Goal: Information Seeking & Learning: Learn about a topic

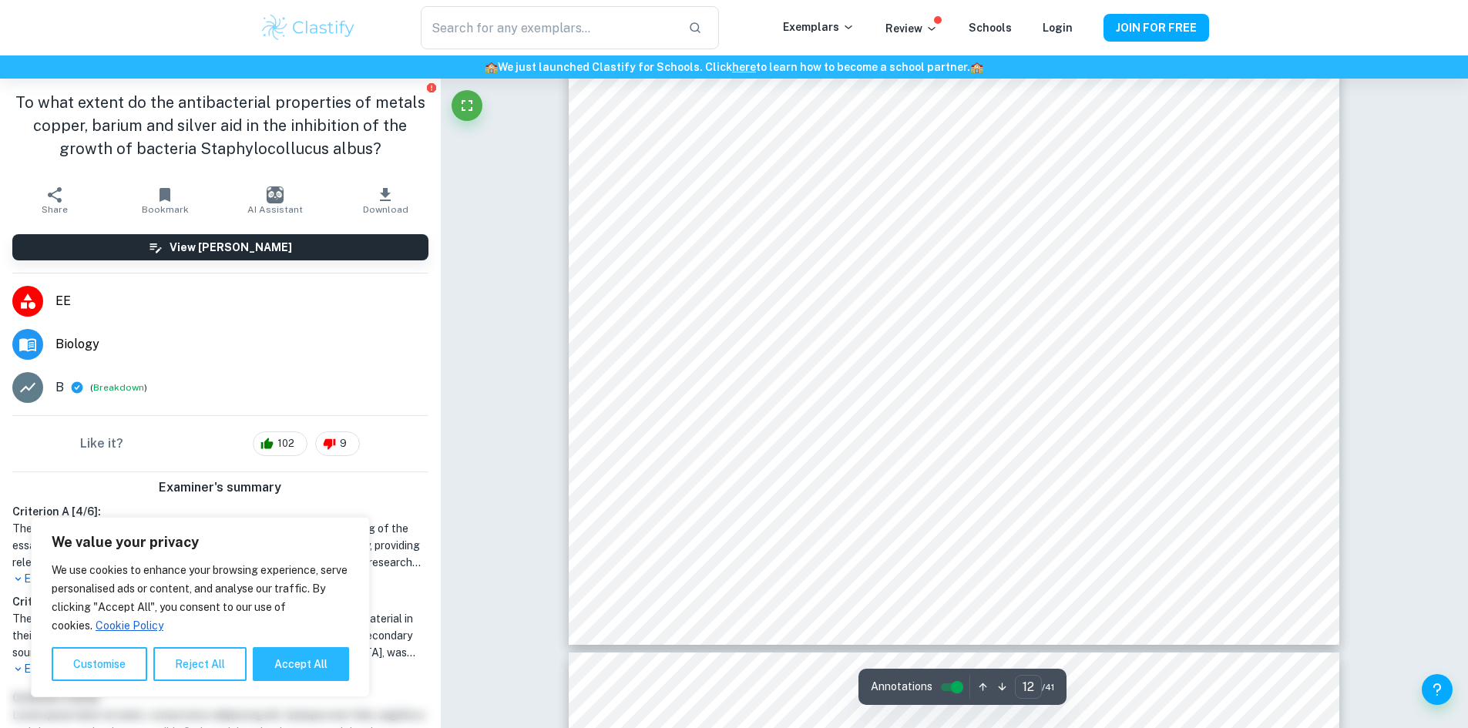
scroll to position [12438, 0]
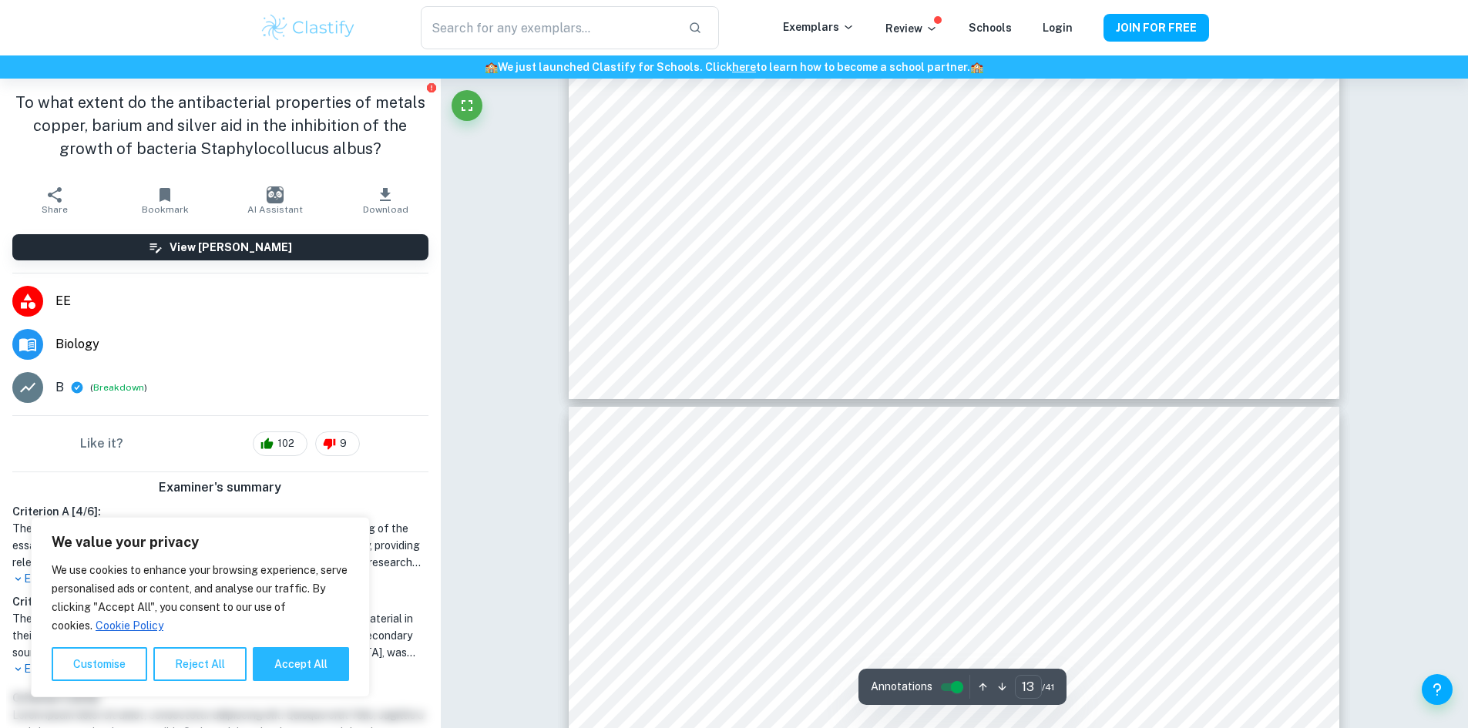
type input "12"
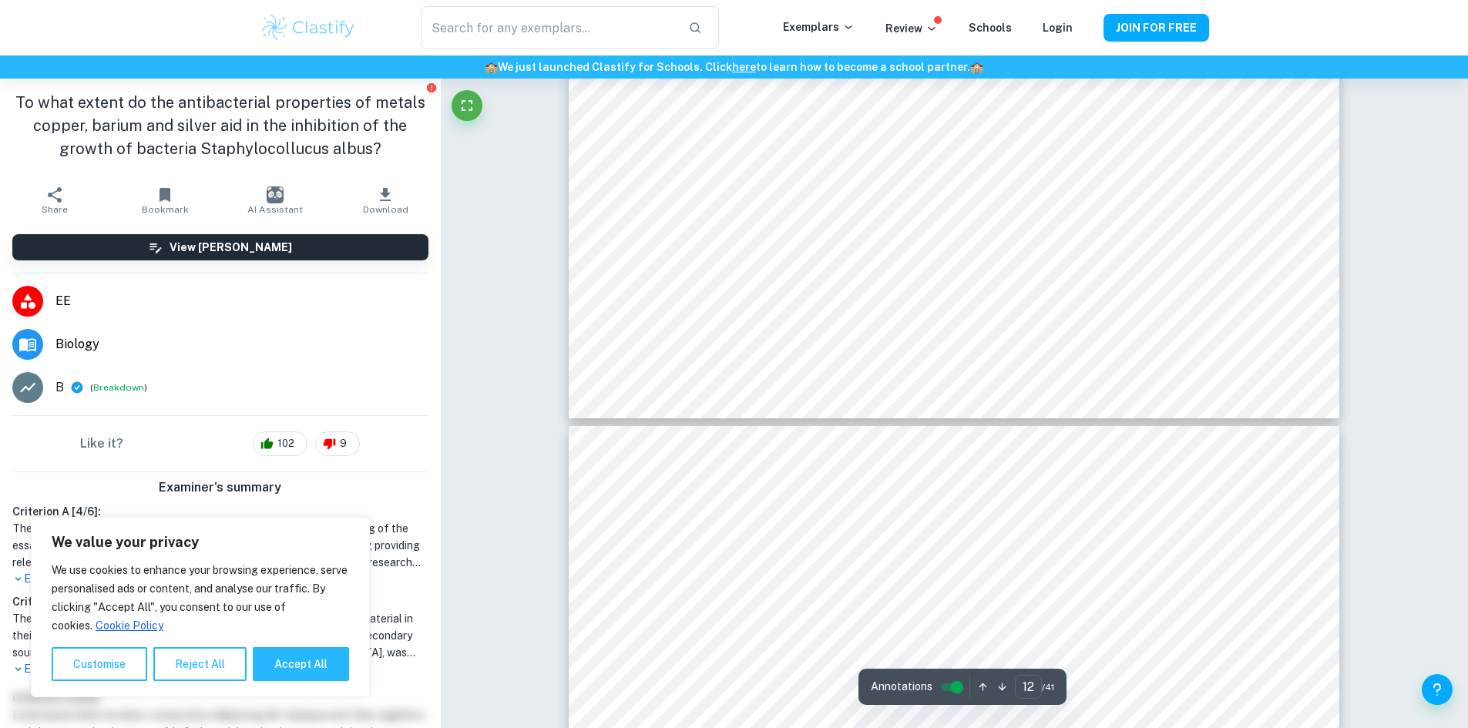
scroll to position [12669, 0]
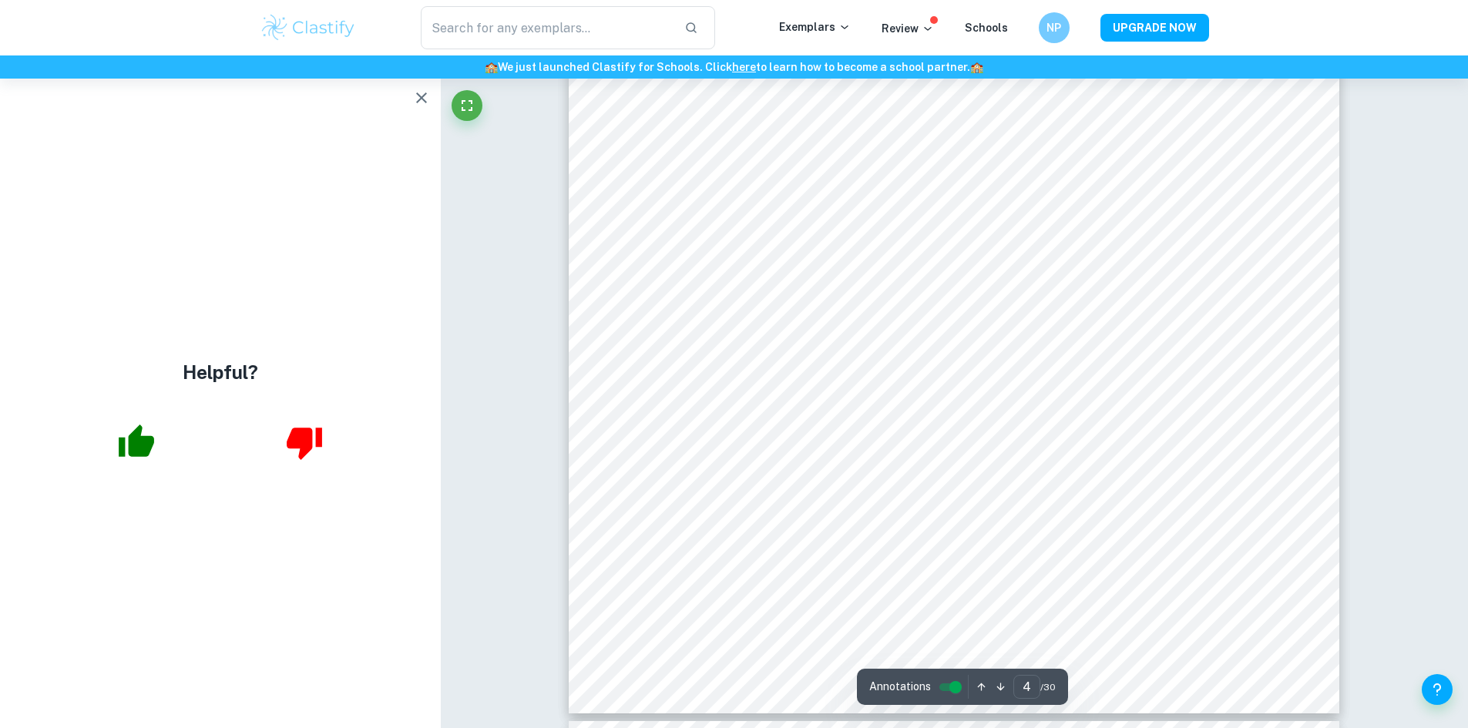
scroll to position [3698, 0]
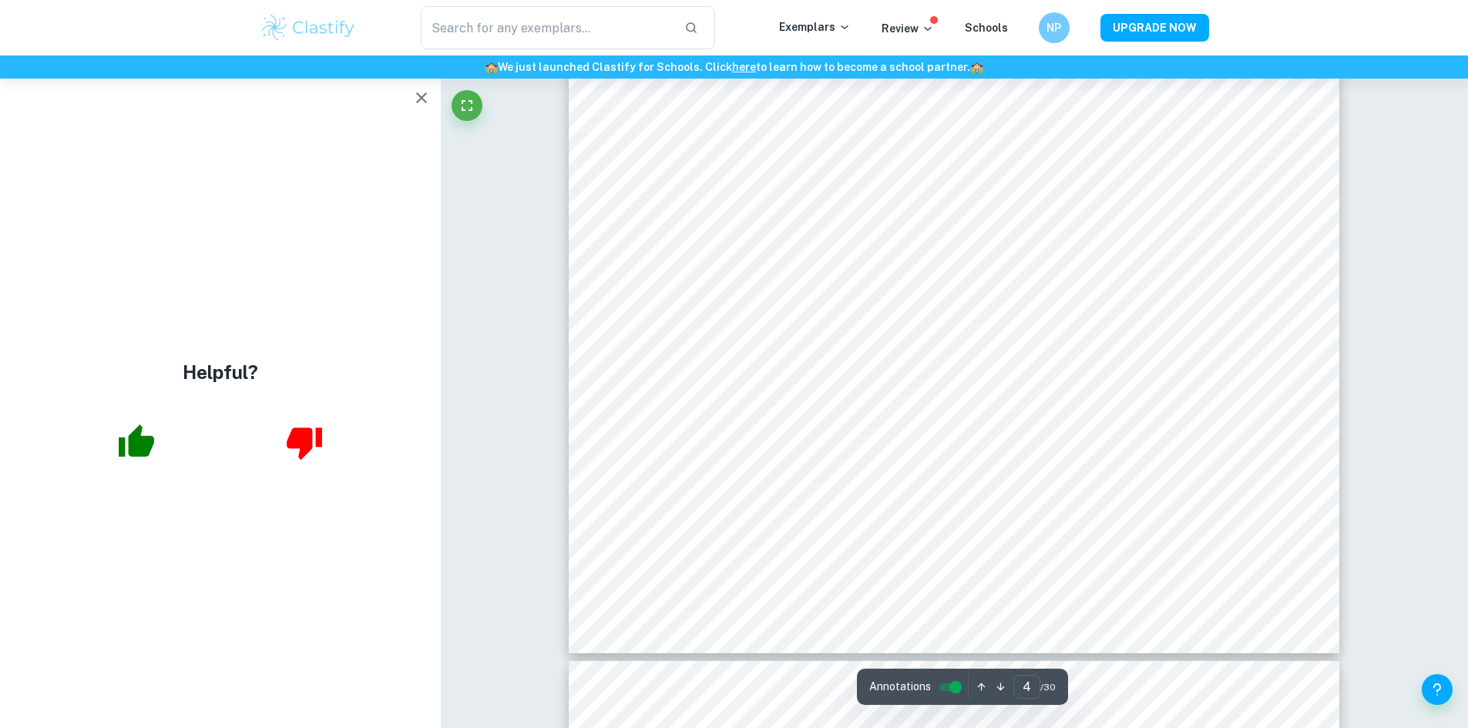
click at [418, 102] on icon "button" at bounding box center [421, 98] width 18 height 18
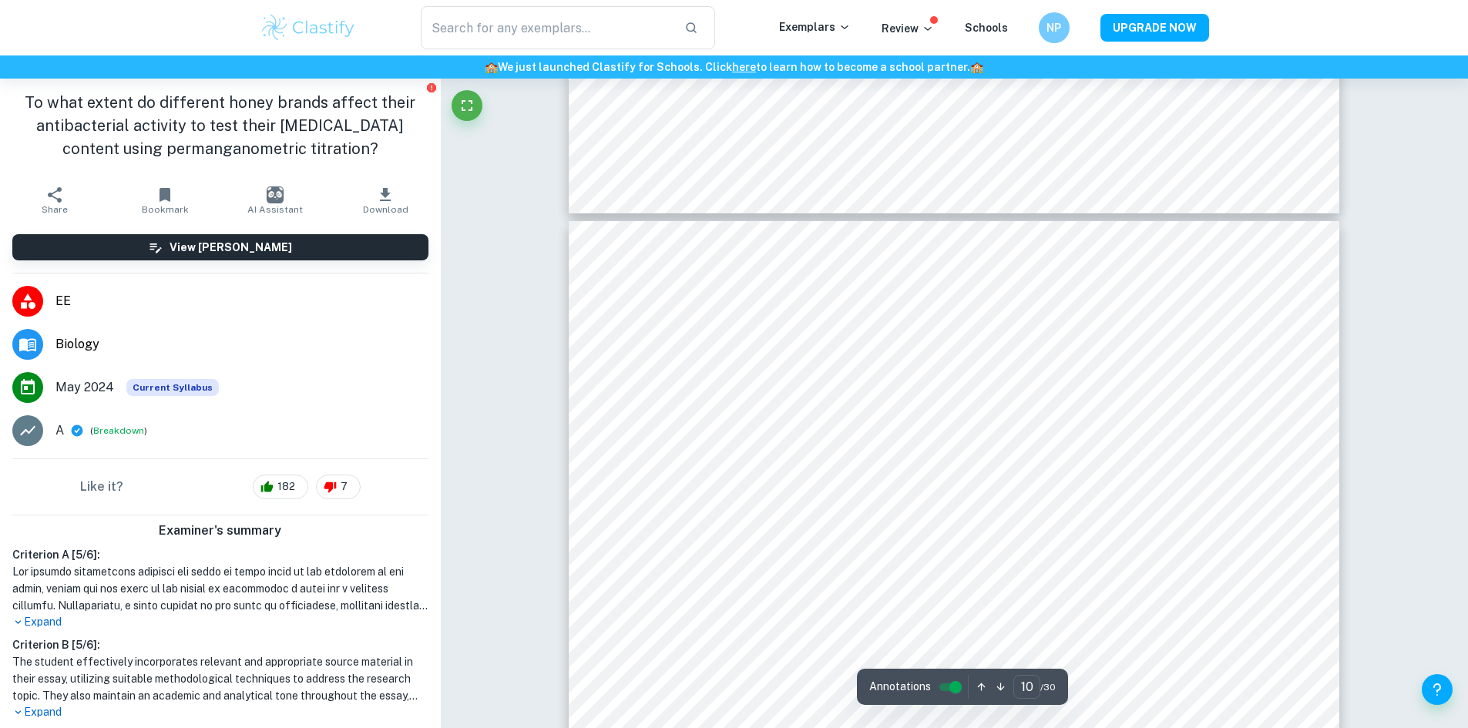
scroll to position [9338, 0]
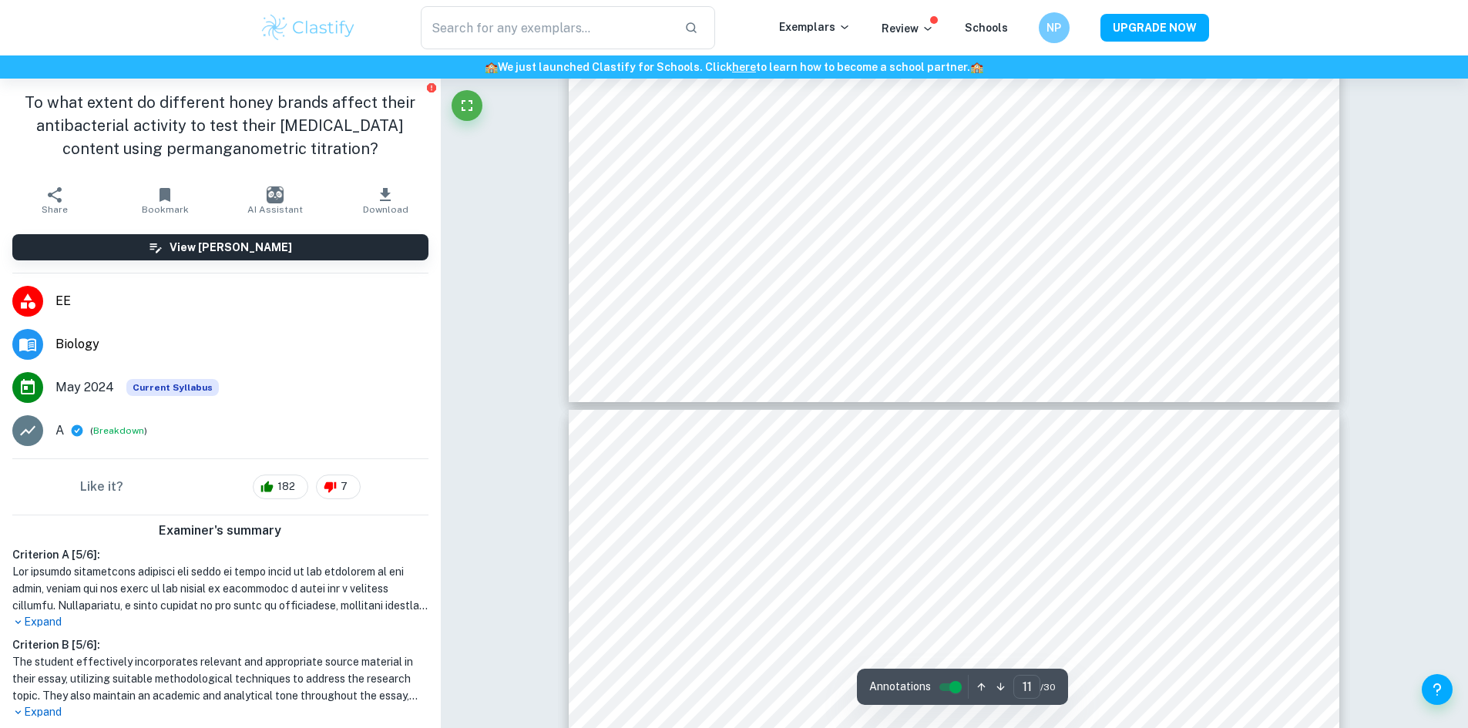
type input "10"
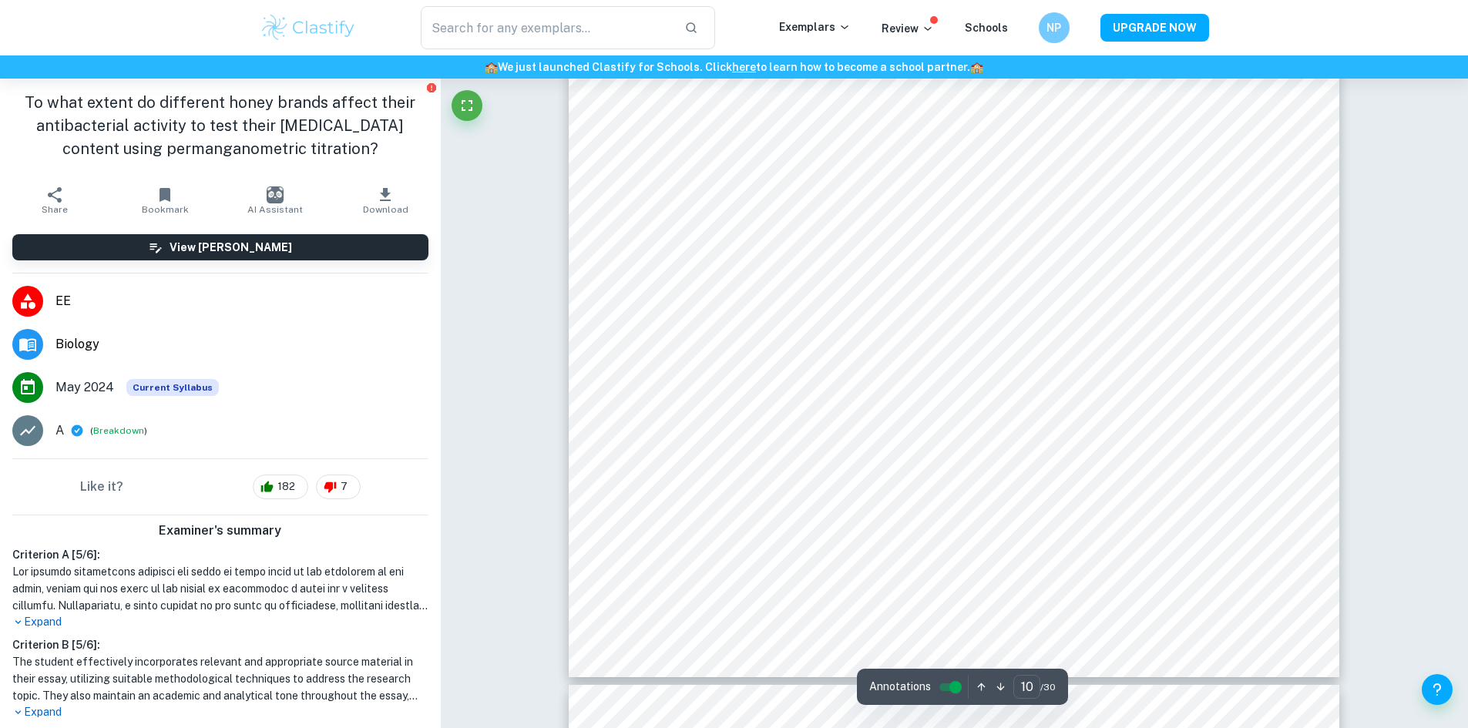
scroll to position [9878, 0]
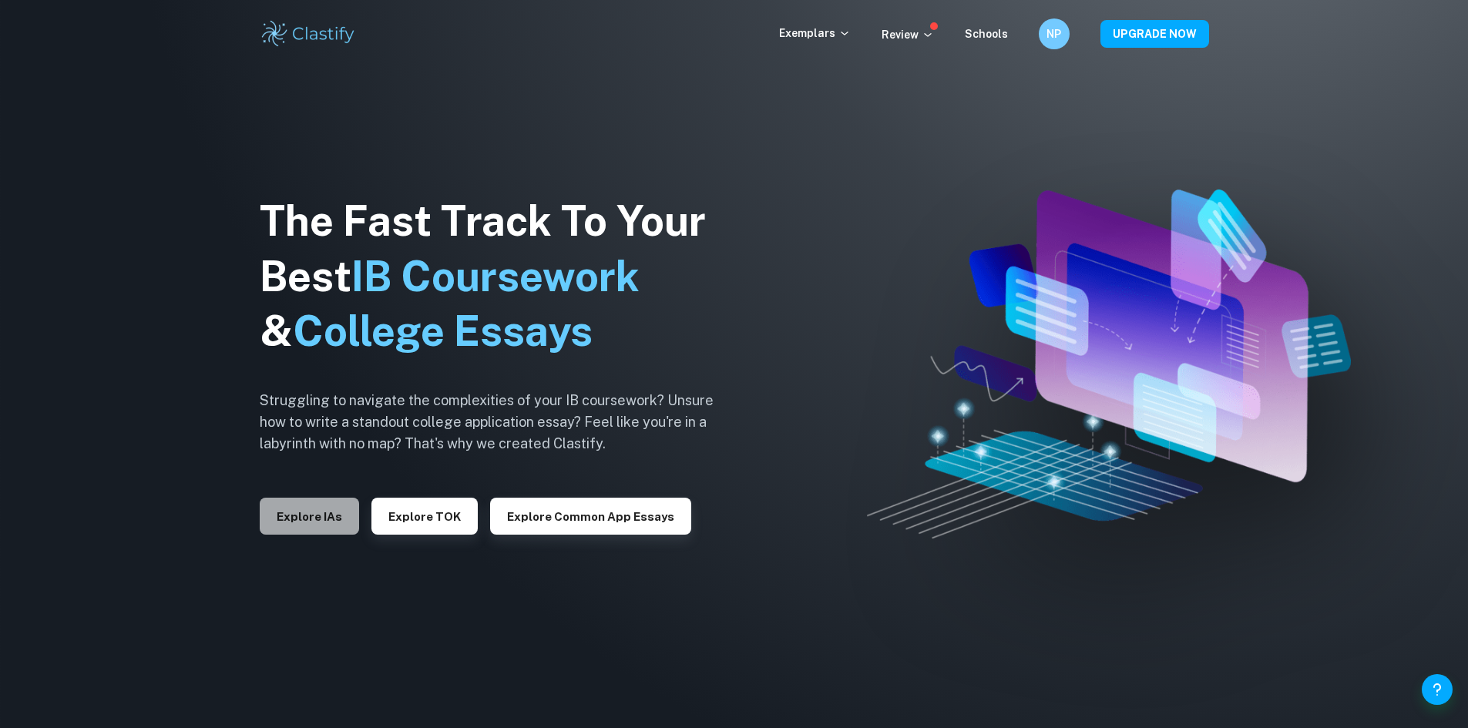
click at [329, 512] on button "Explore IAs" at bounding box center [309, 516] width 99 height 37
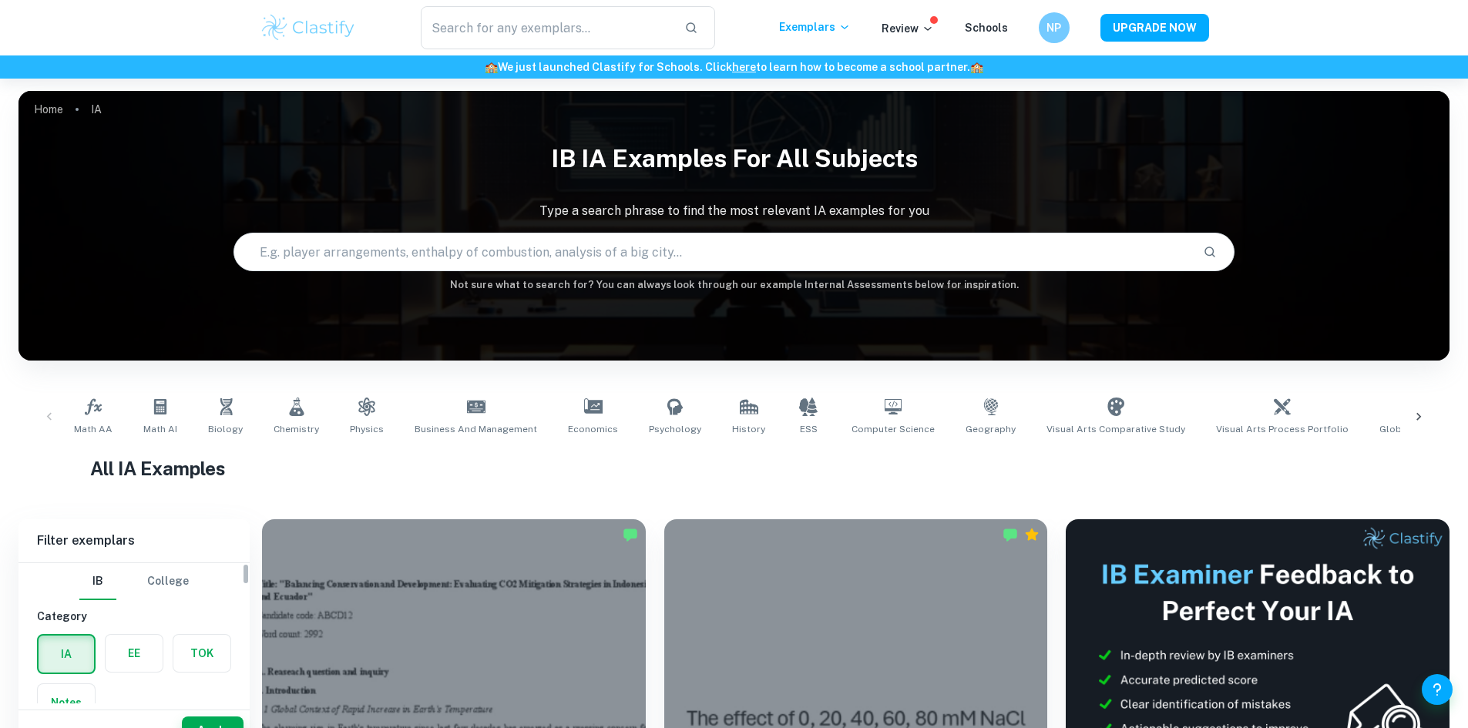
click at [125, 657] on label "button" at bounding box center [134, 653] width 57 height 37
click at [0, 0] on input "radio" at bounding box center [0, 0] width 0 height 0
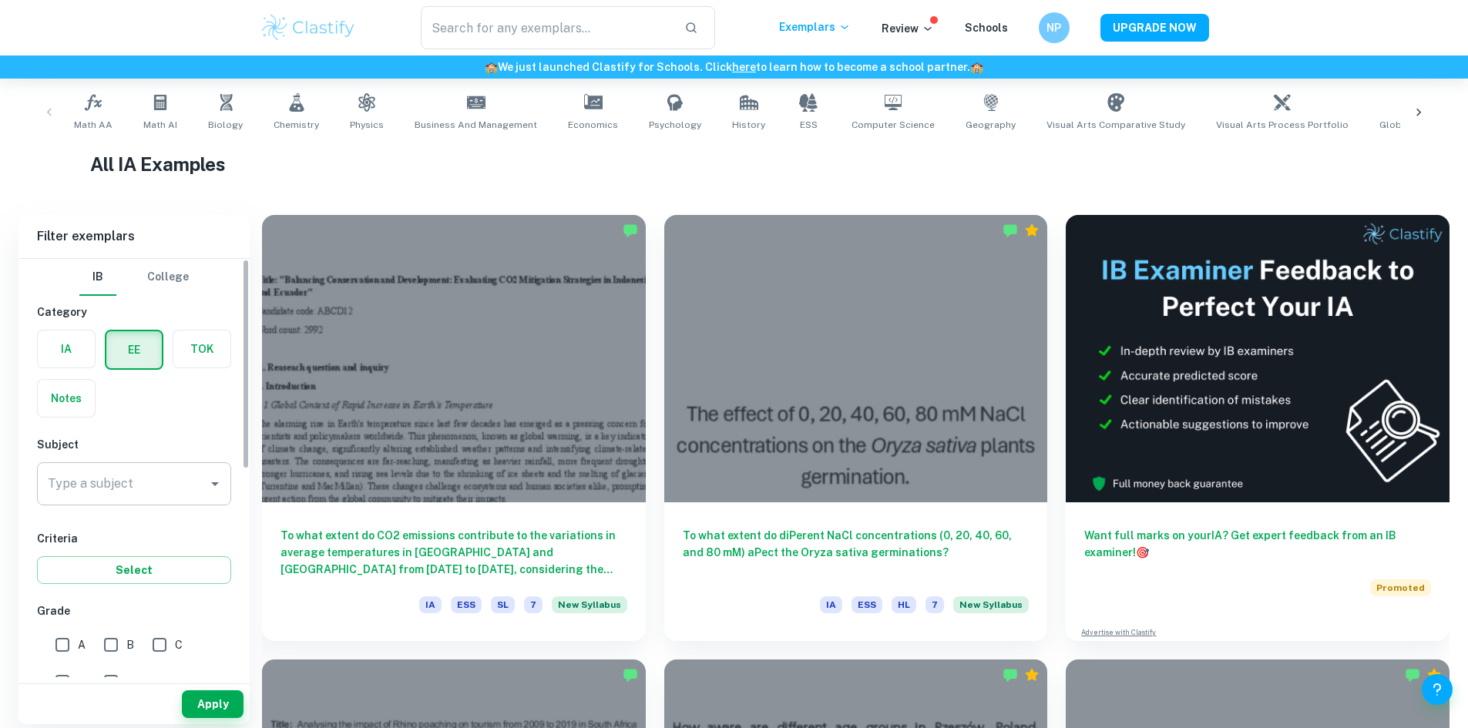
scroll to position [308, 0]
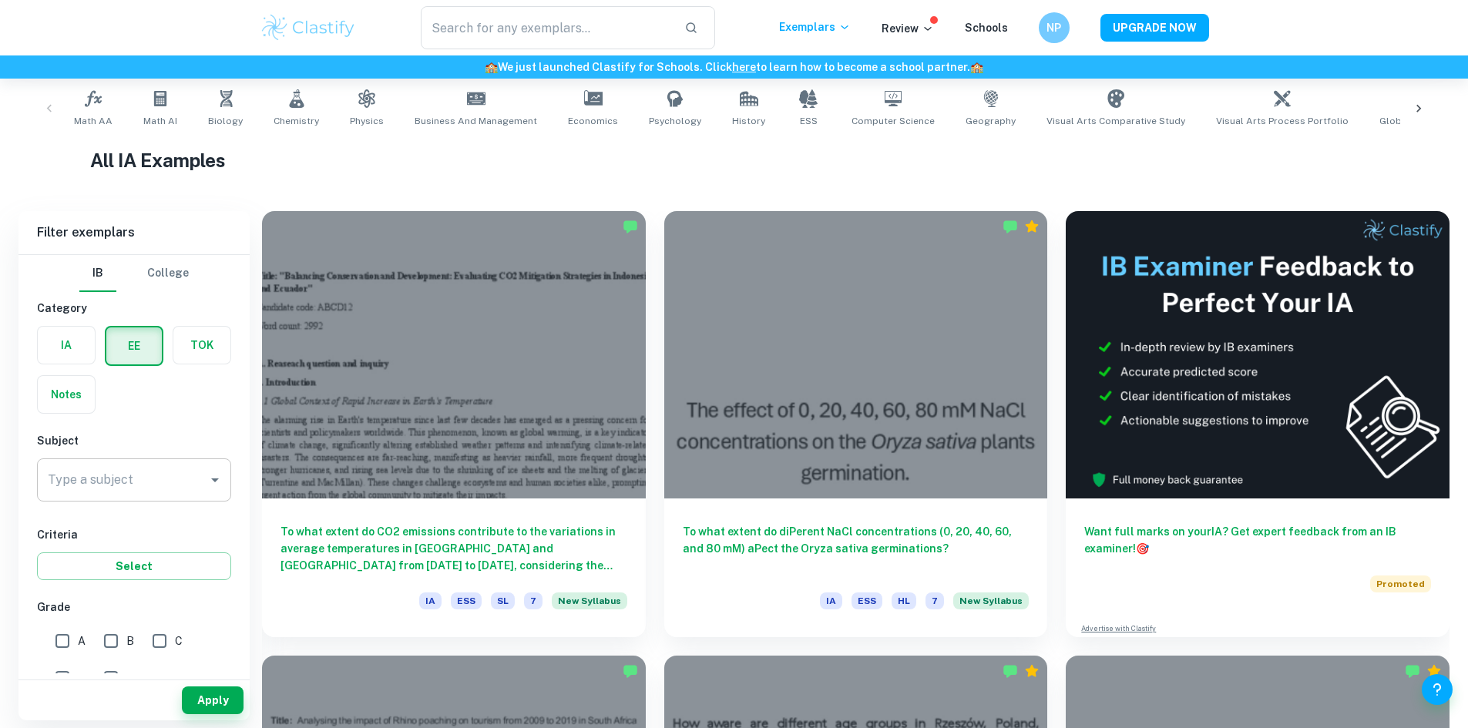
click at [165, 483] on input "Type a subject" at bounding box center [122, 479] width 157 height 29
click at [99, 552] on li "Biology" at bounding box center [134, 559] width 194 height 28
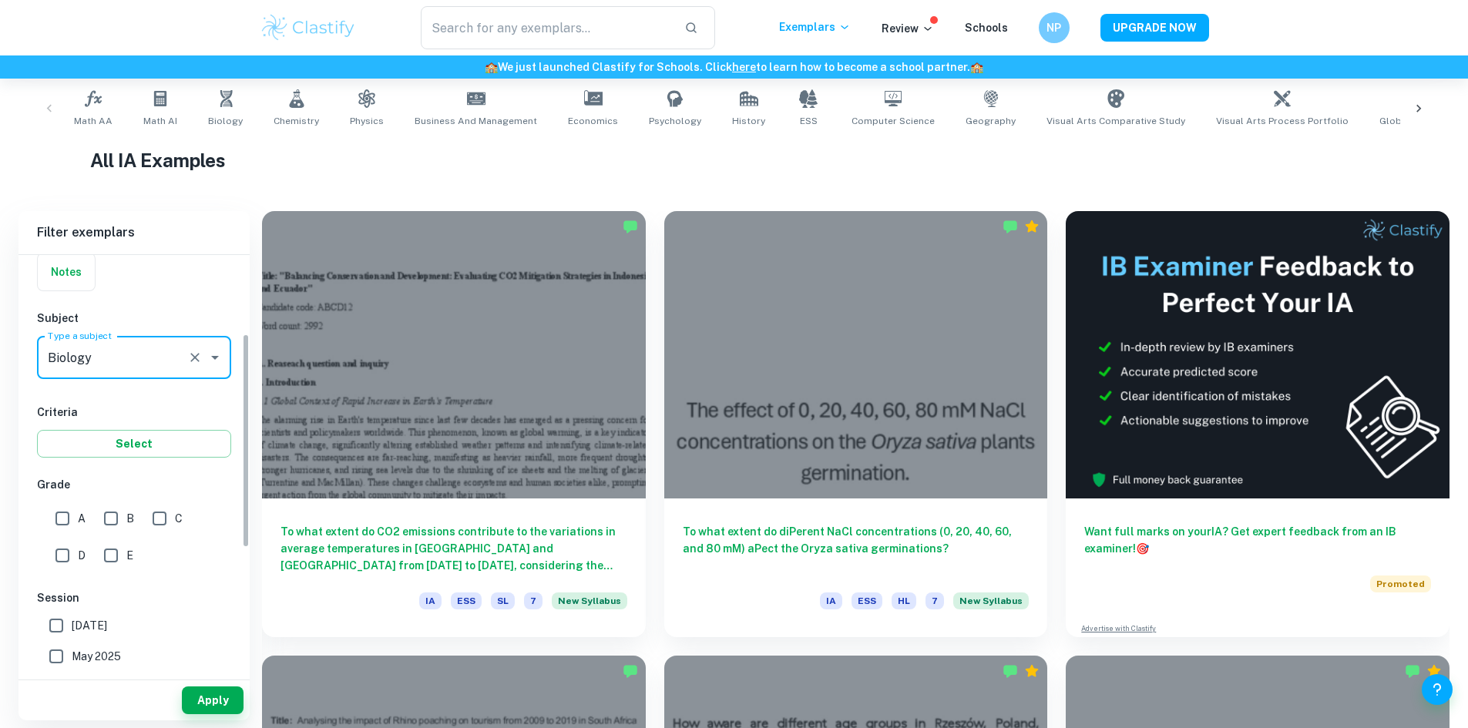
scroll to position [154, 0]
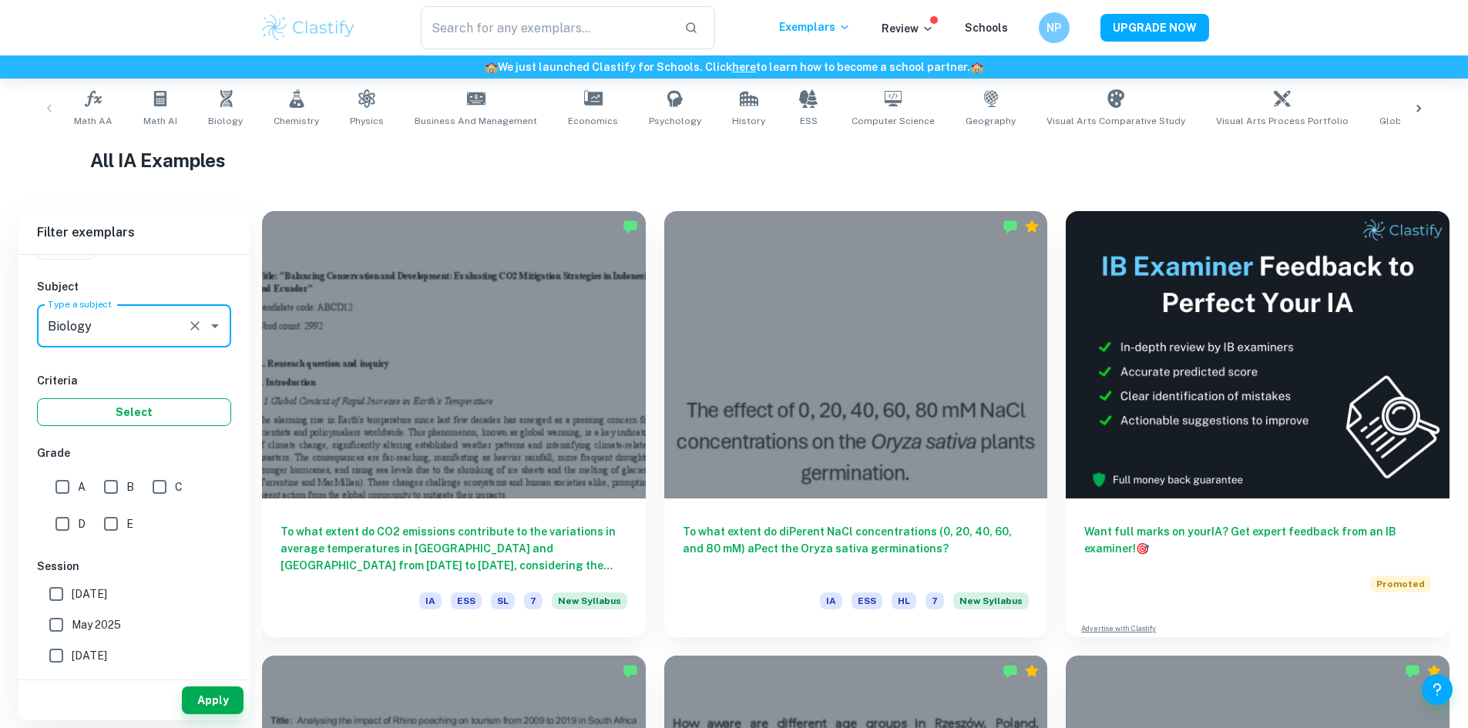
type input "Biology"
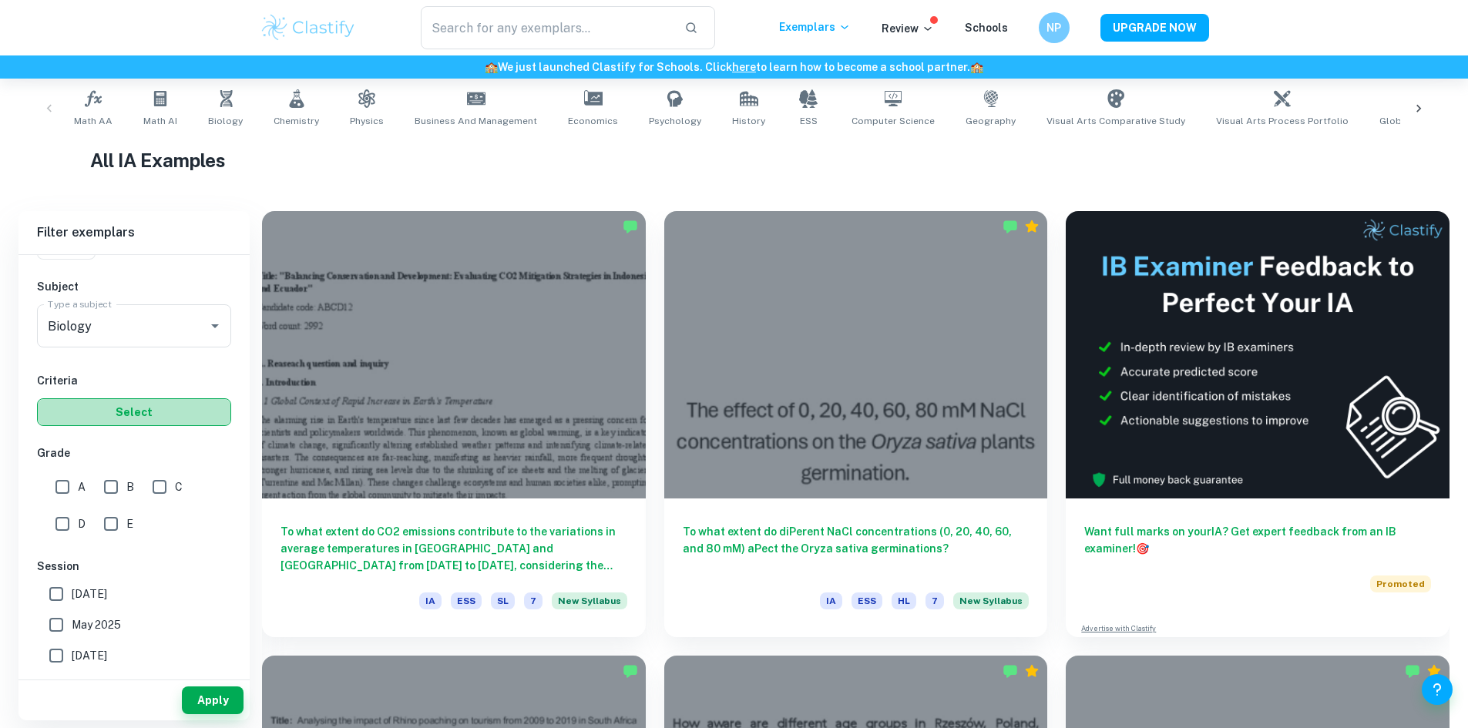
click at [169, 409] on button "Select" at bounding box center [134, 412] width 194 height 28
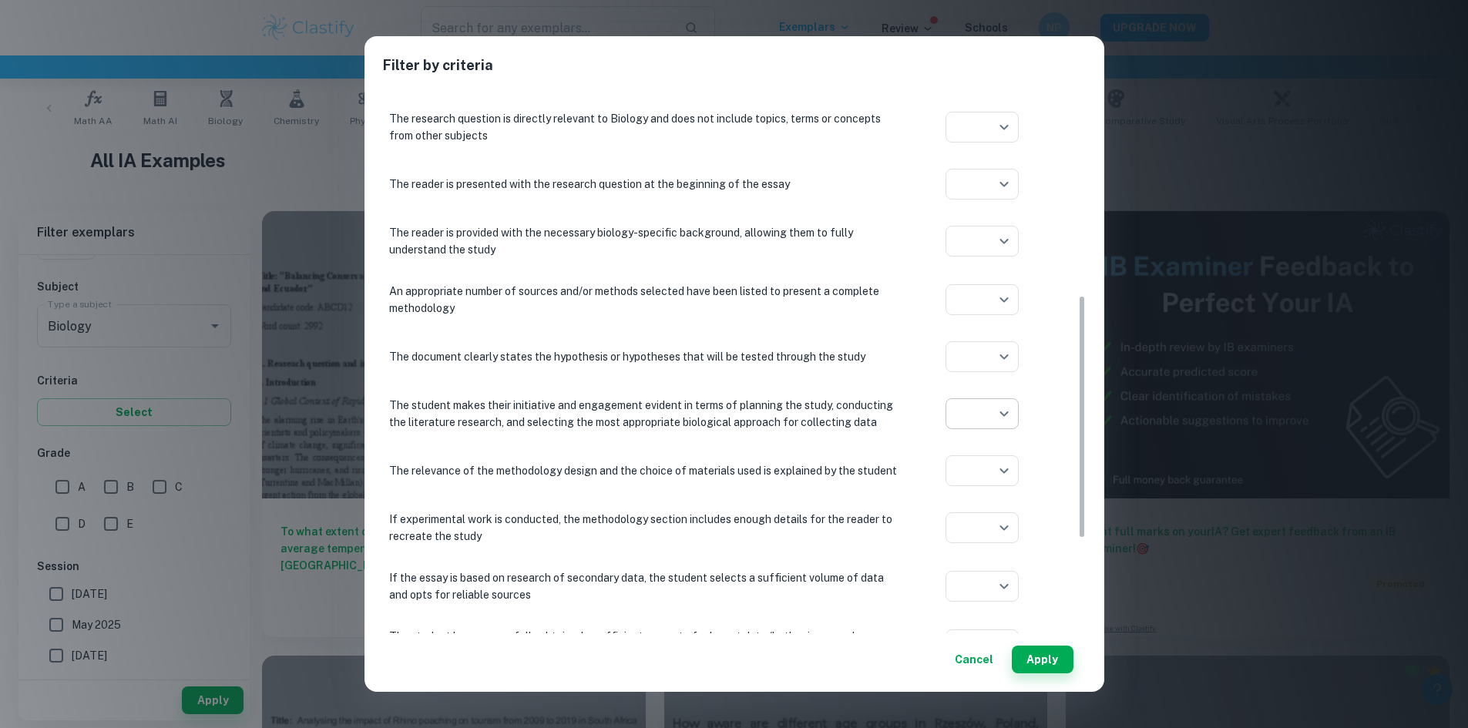
scroll to position [539, 0]
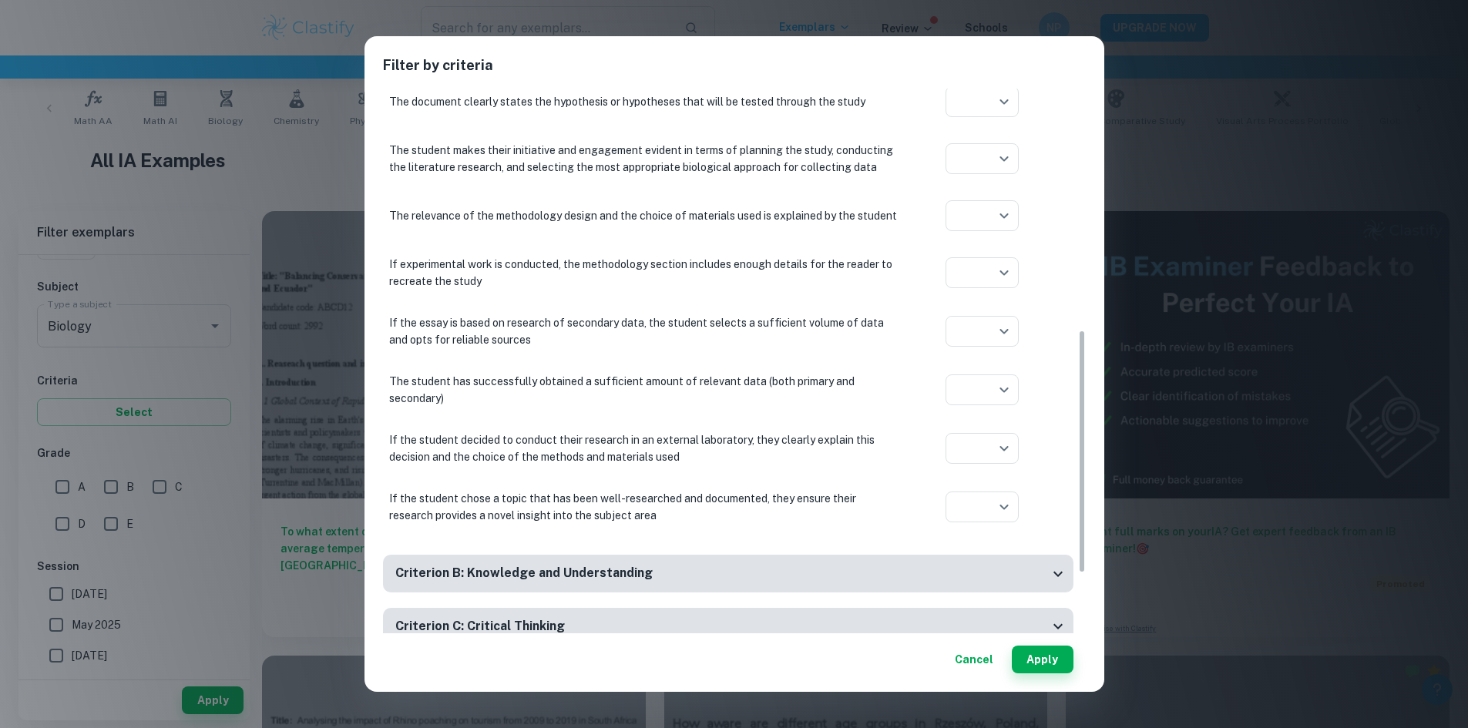
click at [1160, 410] on div "Filter by criteria Criterion A: Focus and method The student outlines the topic…" at bounding box center [734, 364] width 1468 height 728
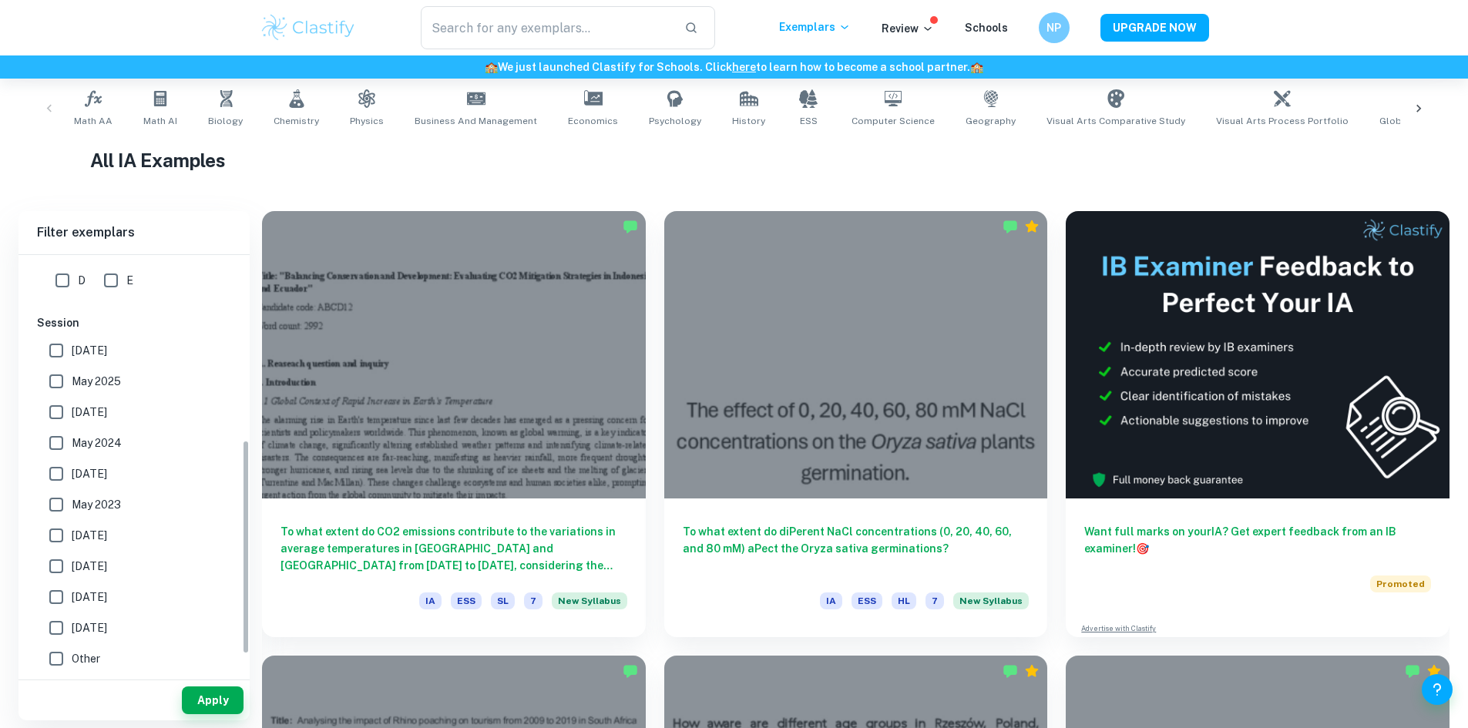
scroll to position [398, 0]
click at [209, 699] on button "Apply" at bounding box center [213, 701] width 62 height 28
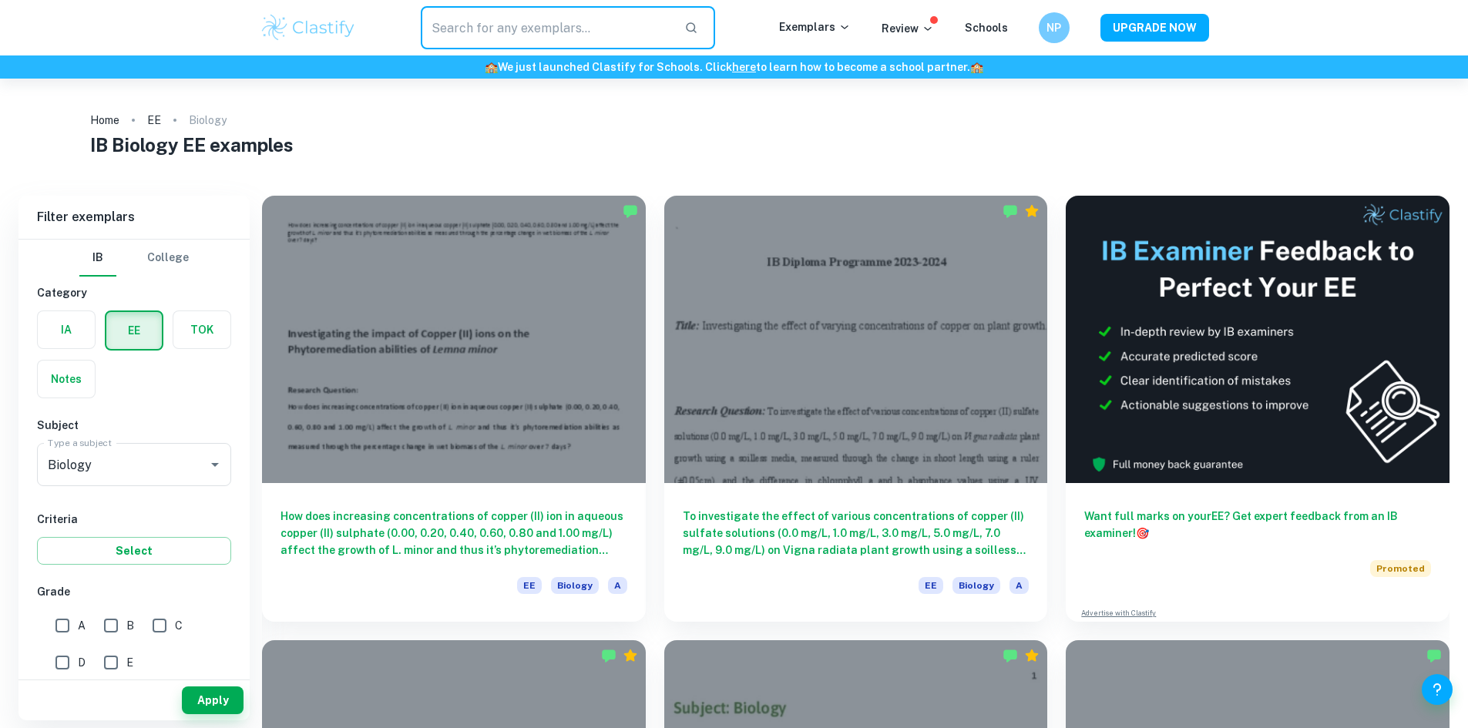
click at [552, 32] on input "text" at bounding box center [547, 27] width 252 height 43
type input "bacteria"
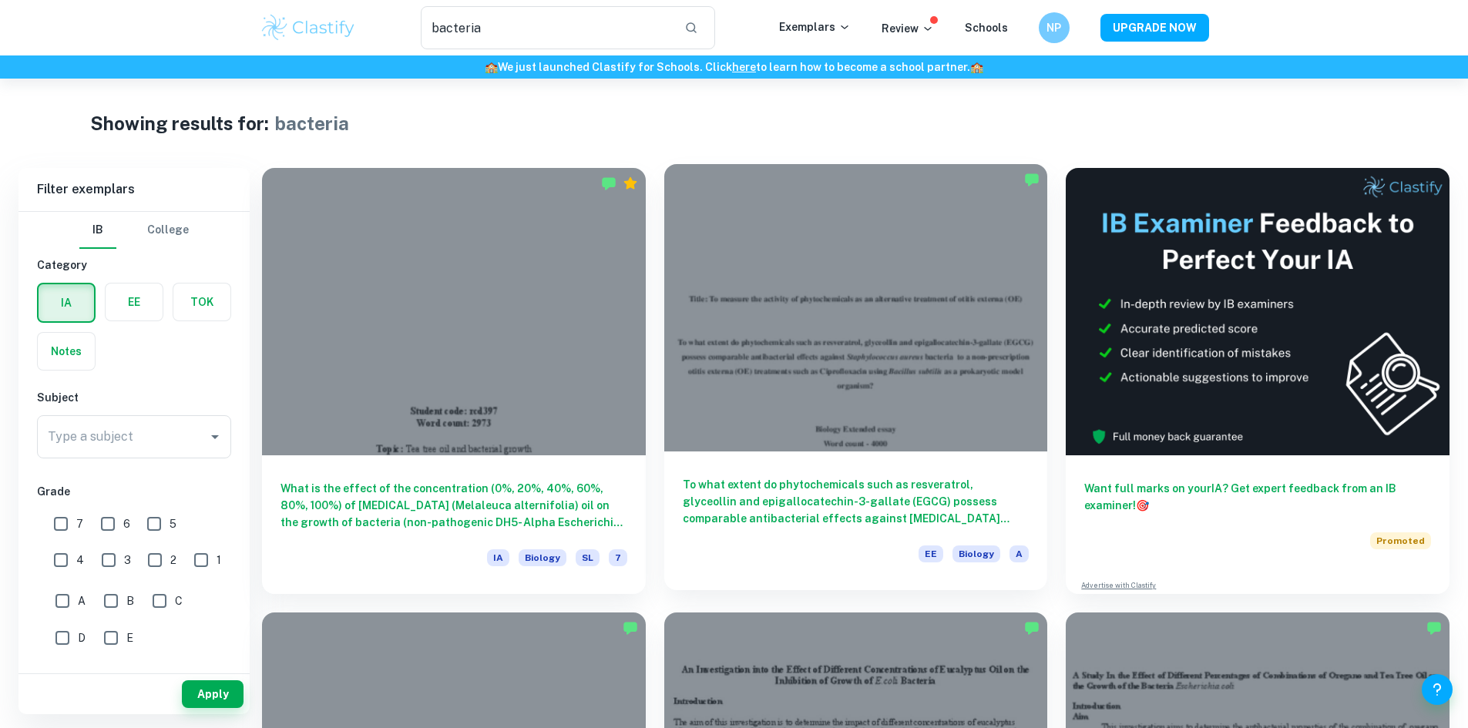
click at [727, 370] on div at bounding box center [856, 307] width 384 height 287
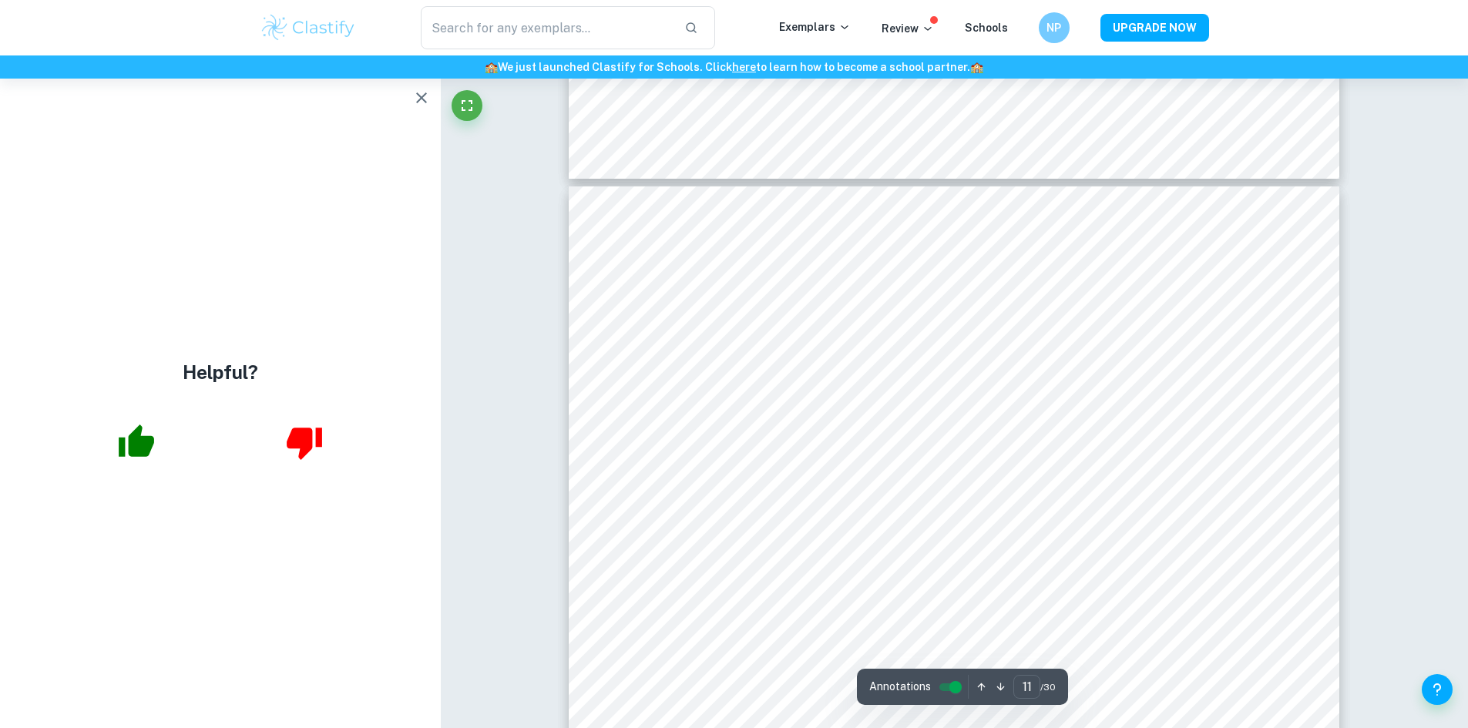
scroll to position [11157, 0]
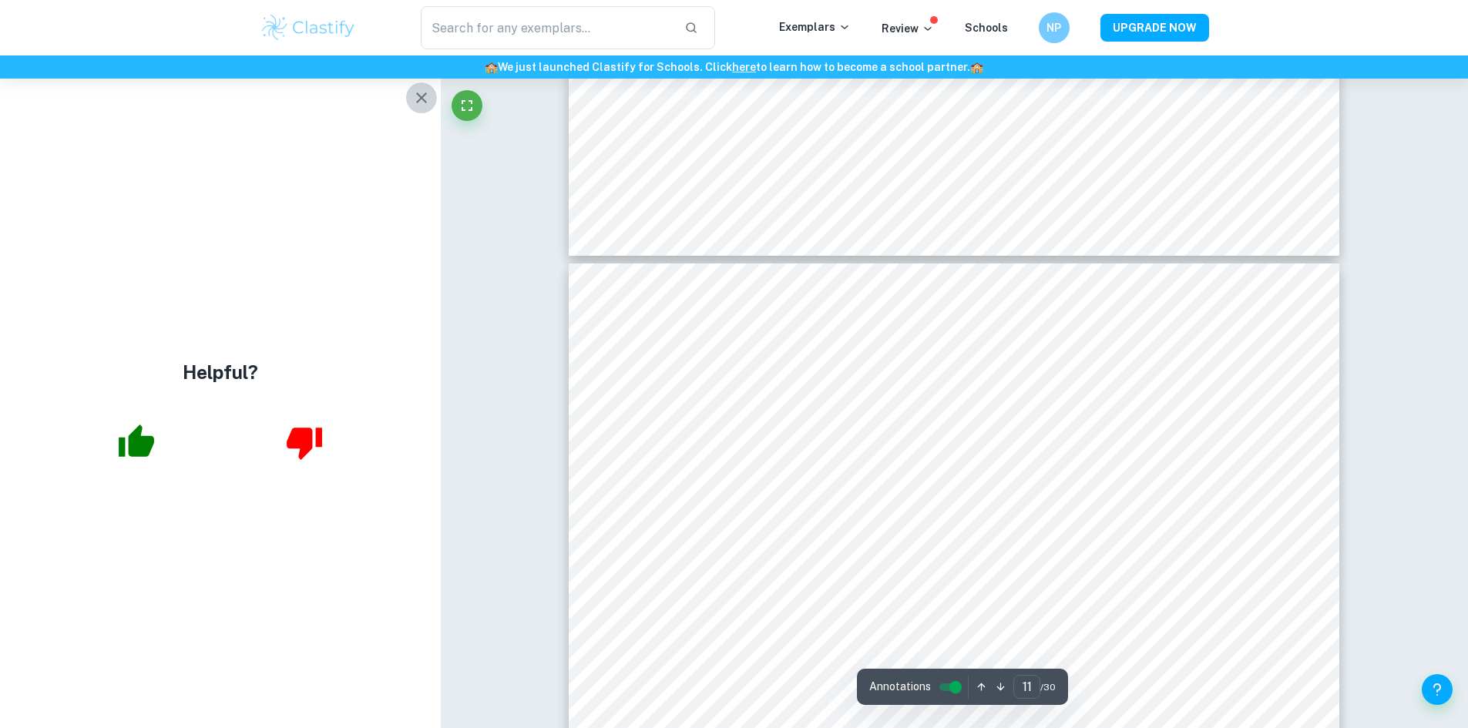
click at [423, 91] on icon "button" at bounding box center [421, 98] width 18 height 18
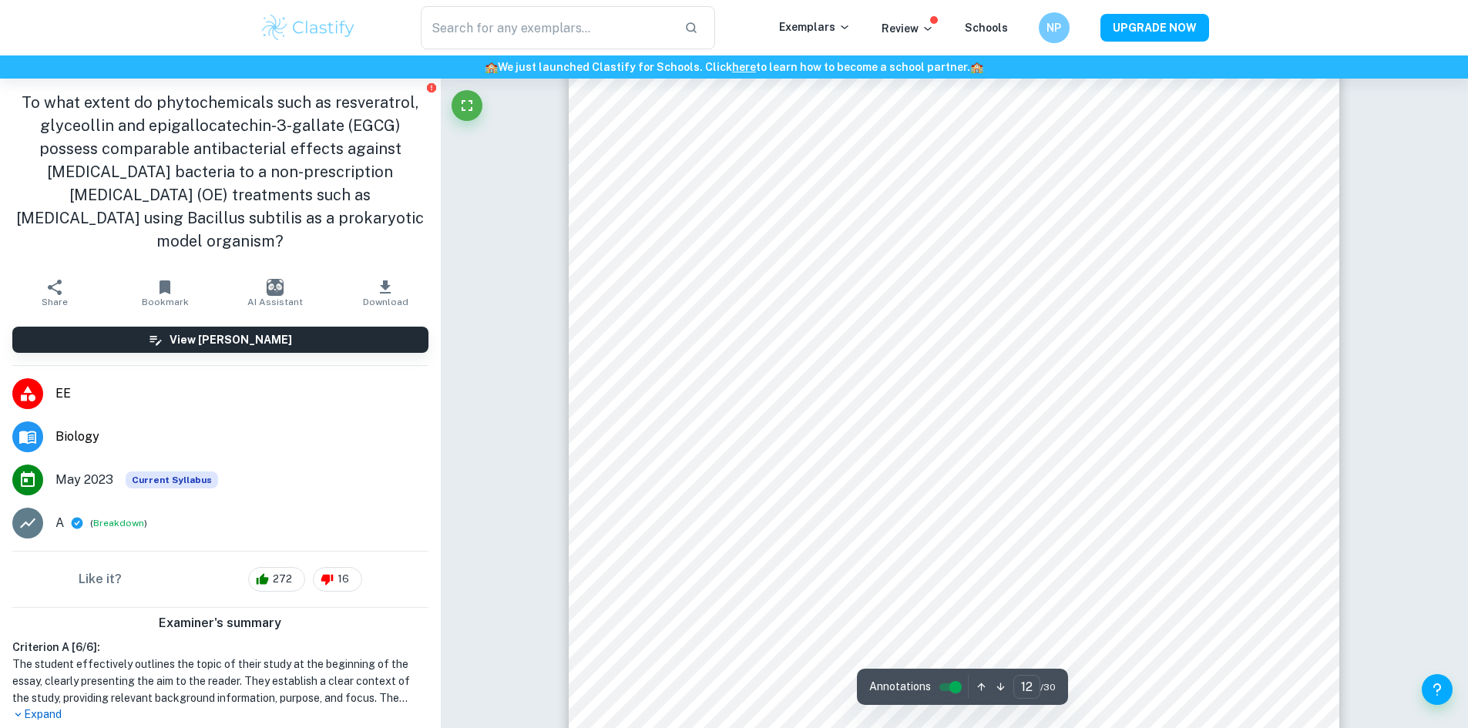
scroll to position [12544, 0]
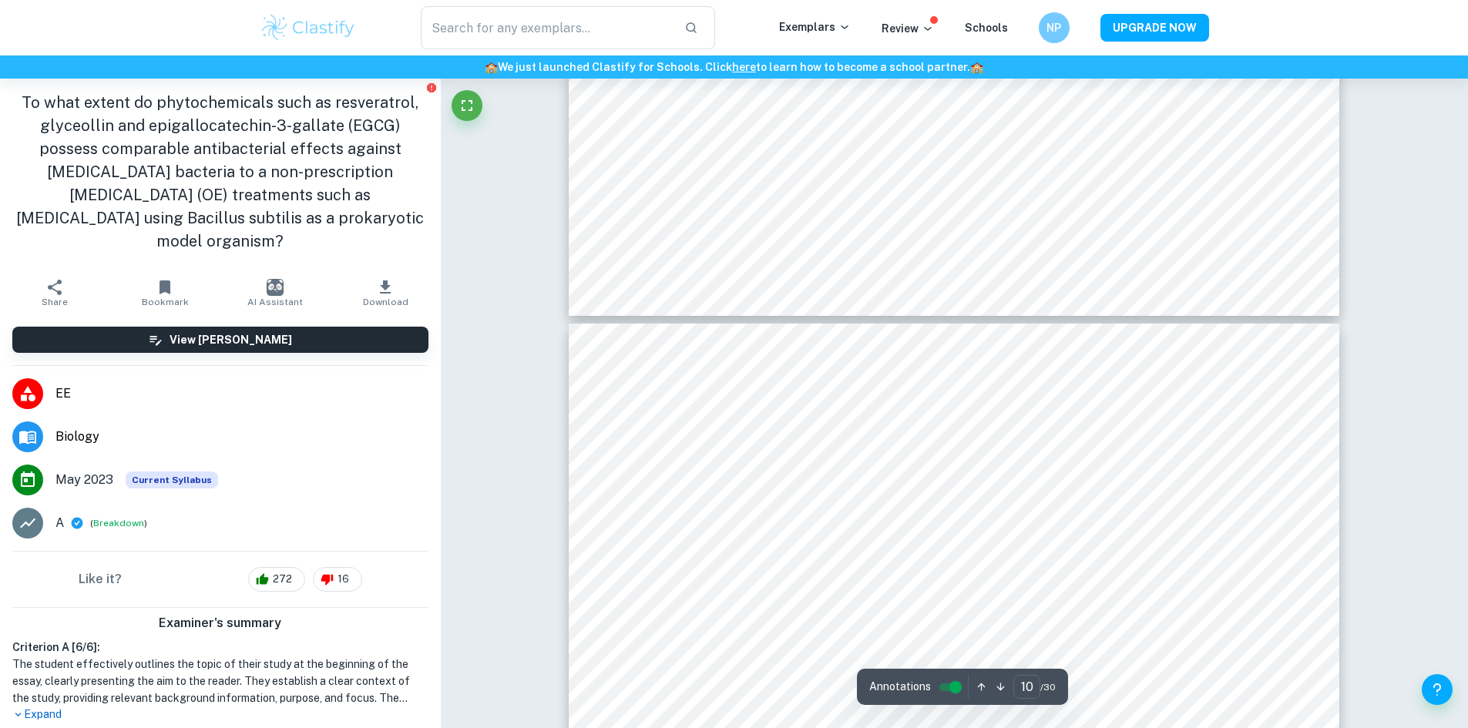
type input "9"
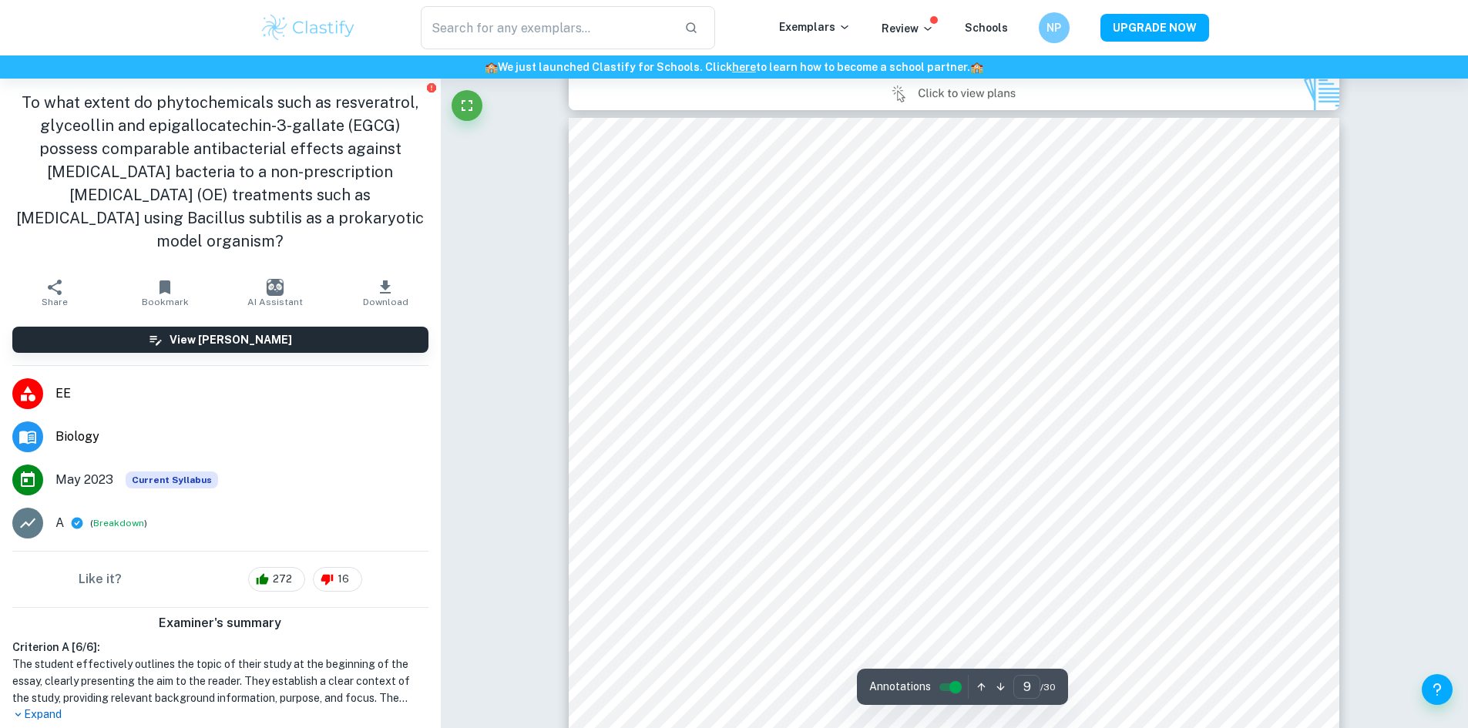
scroll to position [9076, 0]
